Goal: Information Seeking & Learning: Find specific fact

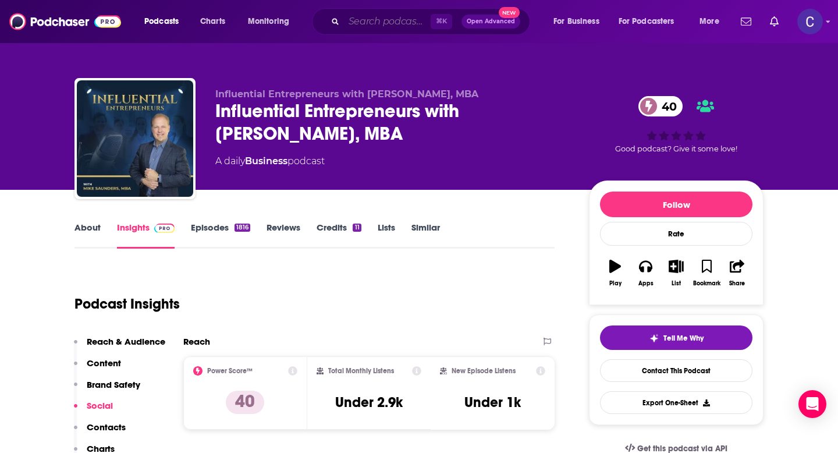
click at [365, 21] on input "Search podcasts, credits, & more..." at bounding box center [387, 21] width 87 height 19
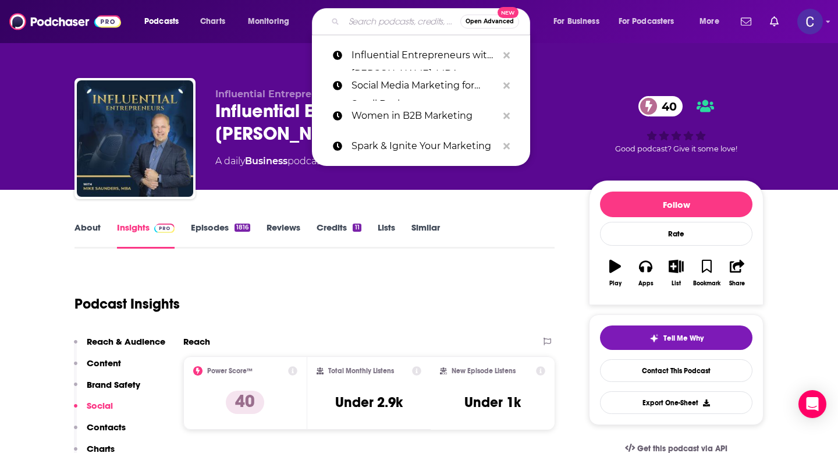
paste input "21st Century Entrepreneurship"
type input "21st Century Entrepreneurship"
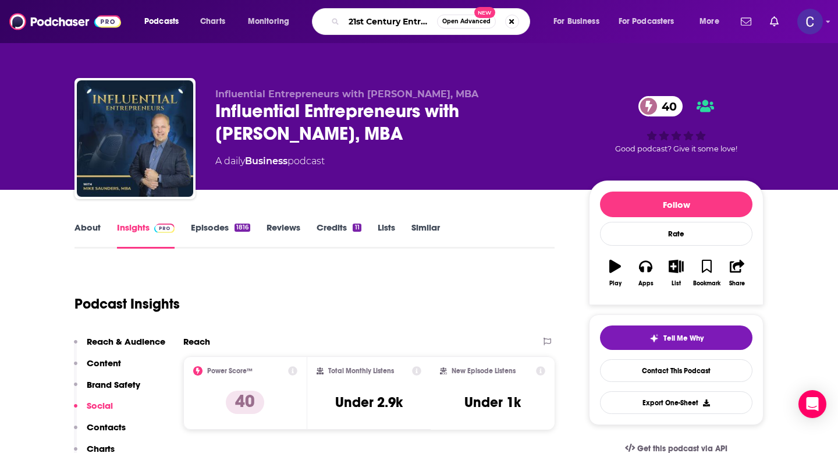
scroll to position [0, 47]
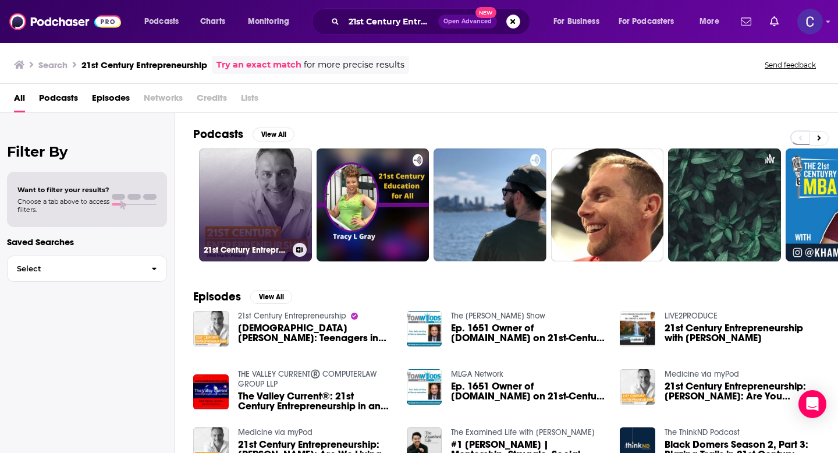
click at [253, 190] on link "21st Century Entrepreneurship" at bounding box center [255, 204] width 113 height 113
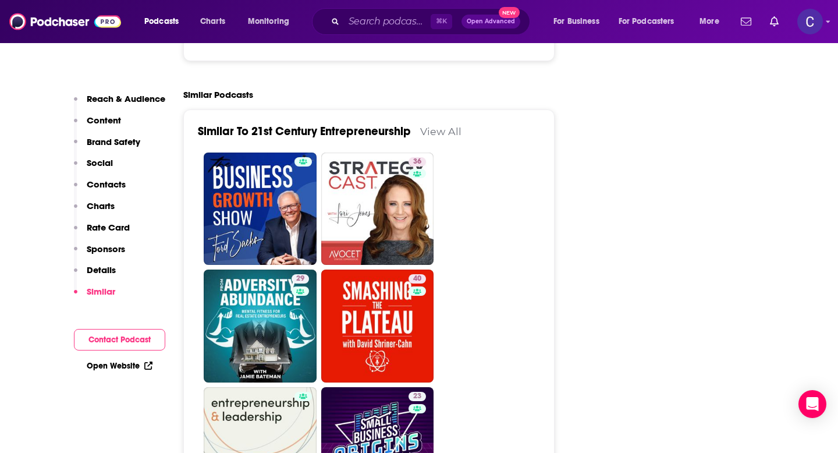
scroll to position [2192, 0]
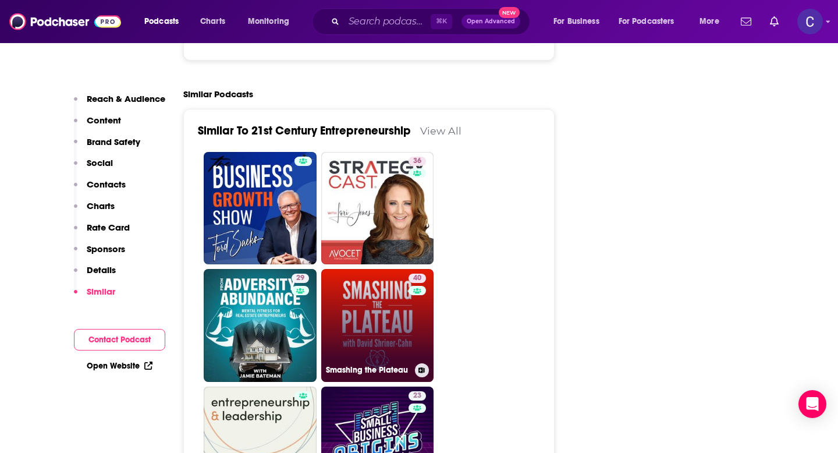
click at [397, 278] on link "40 Smashing the Plateau" at bounding box center [377, 325] width 113 height 113
type input "[URL][DOMAIN_NAME]"
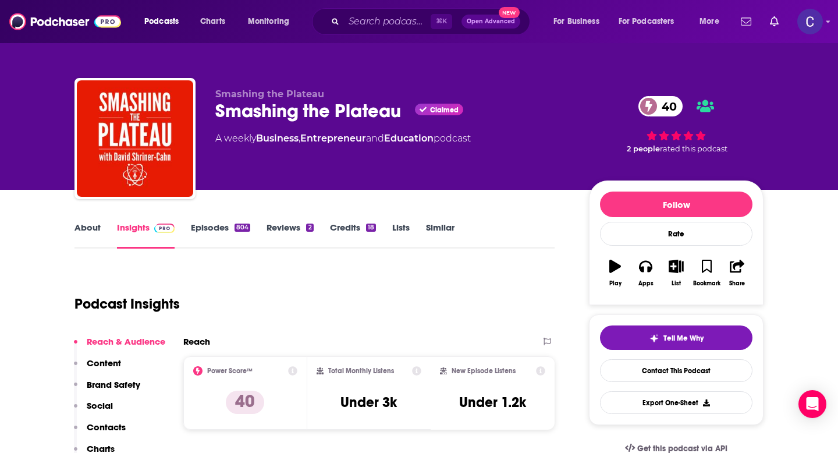
click at [90, 226] on link "About" at bounding box center [88, 235] width 26 height 27
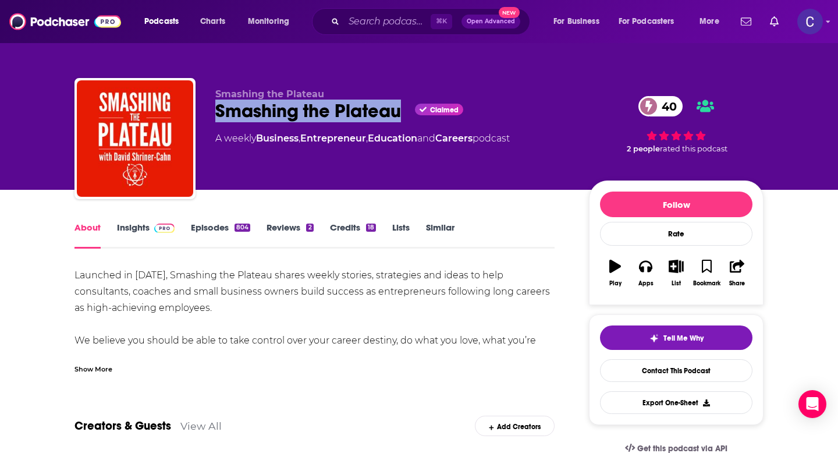
drag, startPoint x: 214, startPoint y: 112, endPoint x: 401, endPoint y: 112, distance: 186.9
click at [401, 112] on div "Smashing the Plateau Smashing the Plateau Claimed 40 A weekly Business , Entrep…" at bounding box center [419, 141] width 689 height 126
copy h1 "Smashing the Plateau"
click at [129, 229] on link "Insights" at bounding box center [146, 235] width 58 height 27
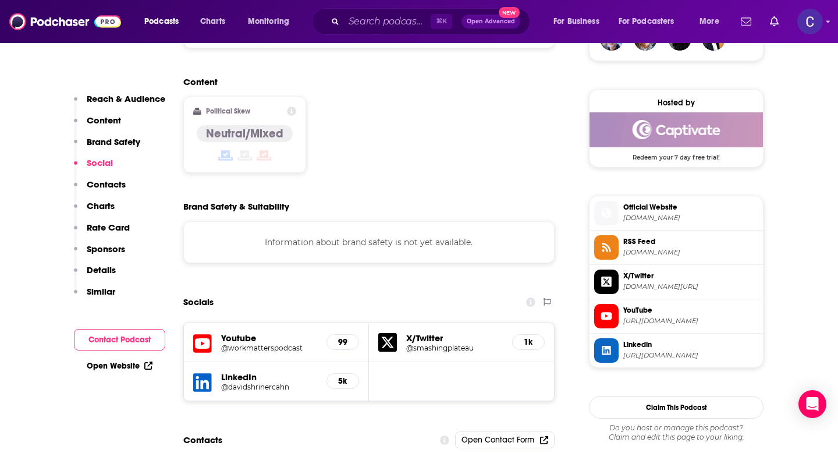
scroll to position [898, 0]
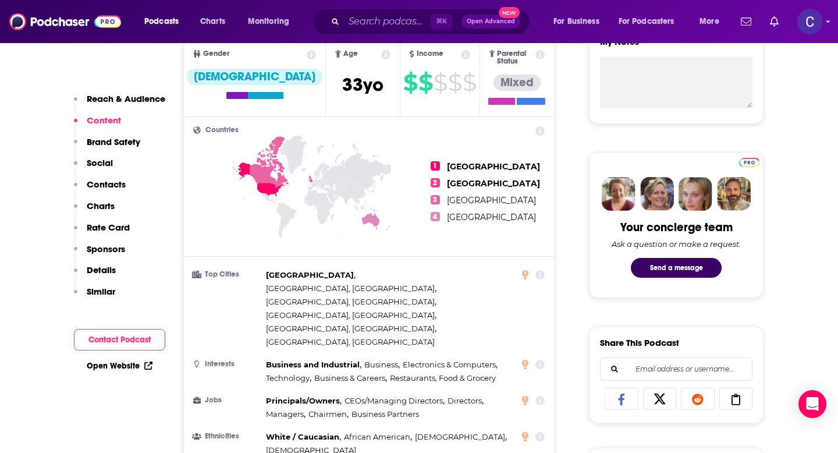
scroll to position [0, 0]
